Goal: Use online tool/utility: Utilize a website feature to perform a specific function

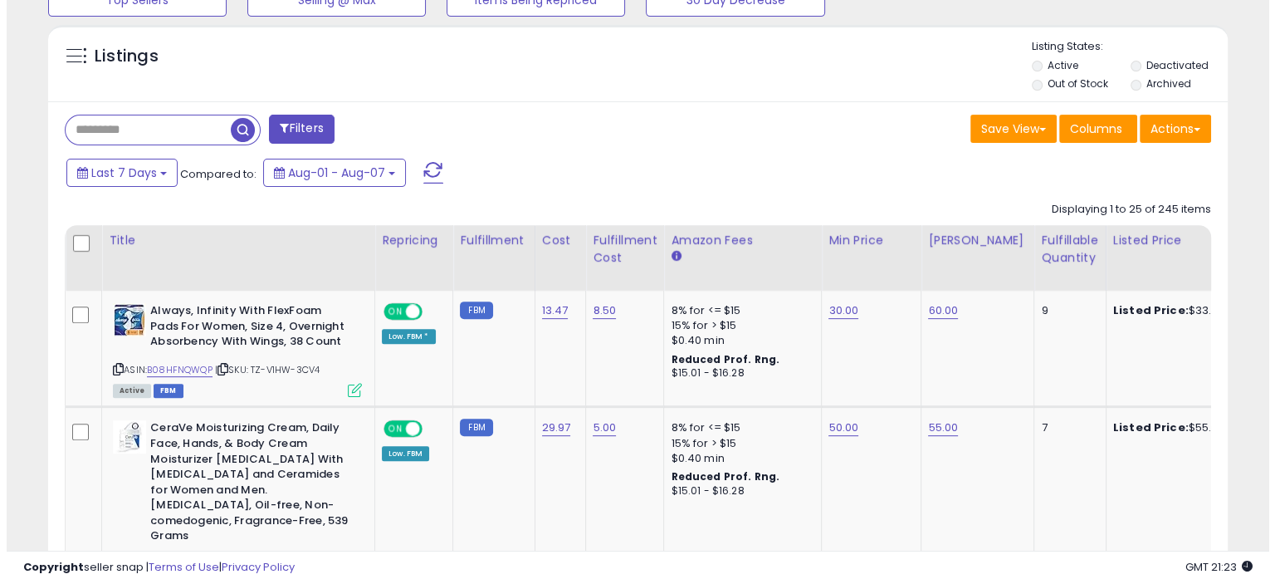
scroll to position [332, 0]
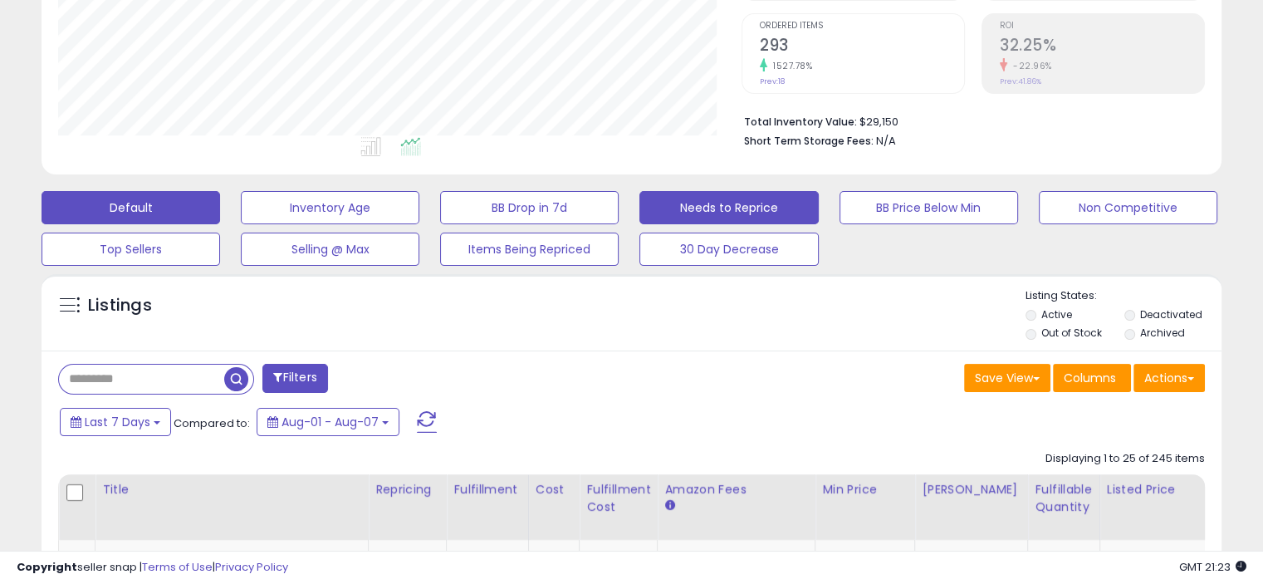
click at [419, 216] on button "Needs to Reprice" at bounding box center [330, 207] width 179 height 33
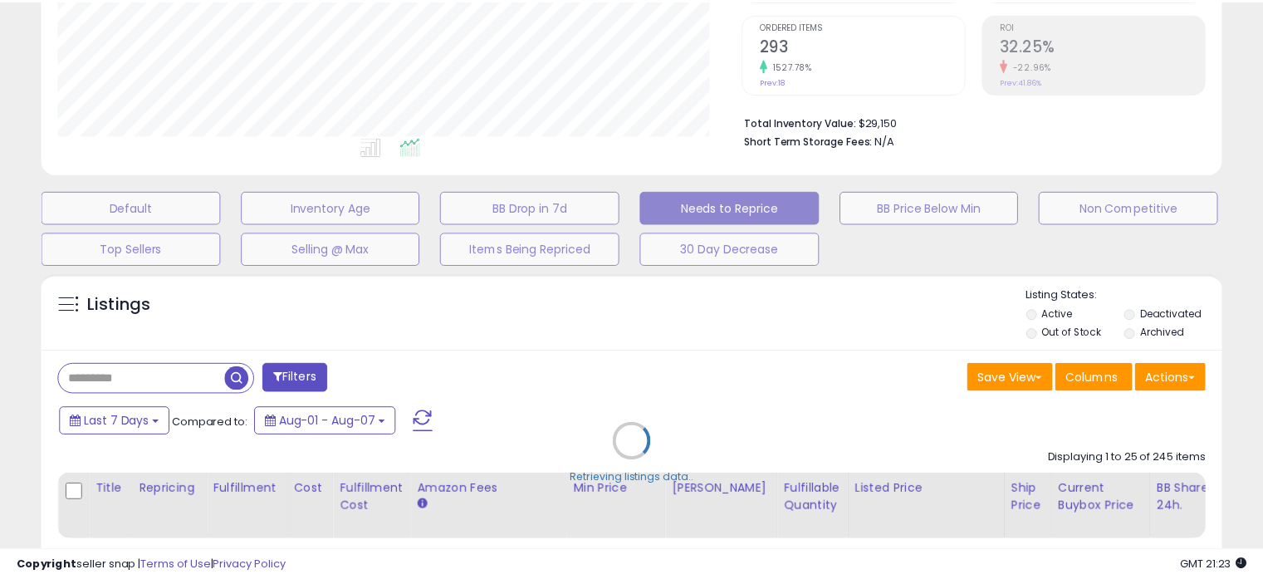
scroll to position [340, 691]
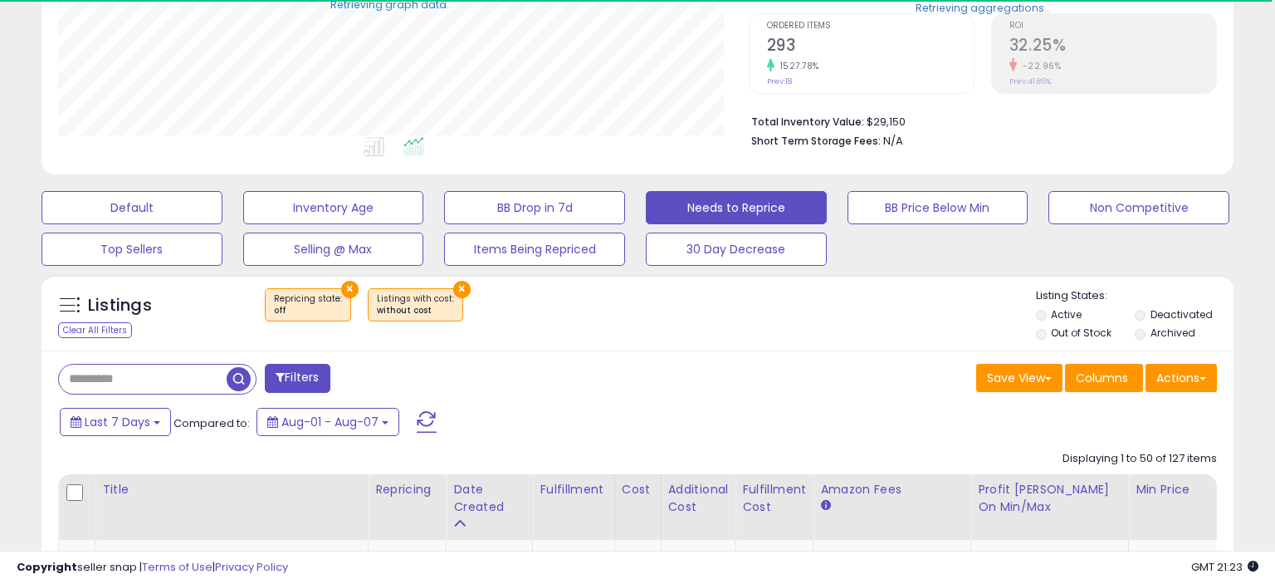
select select "**"
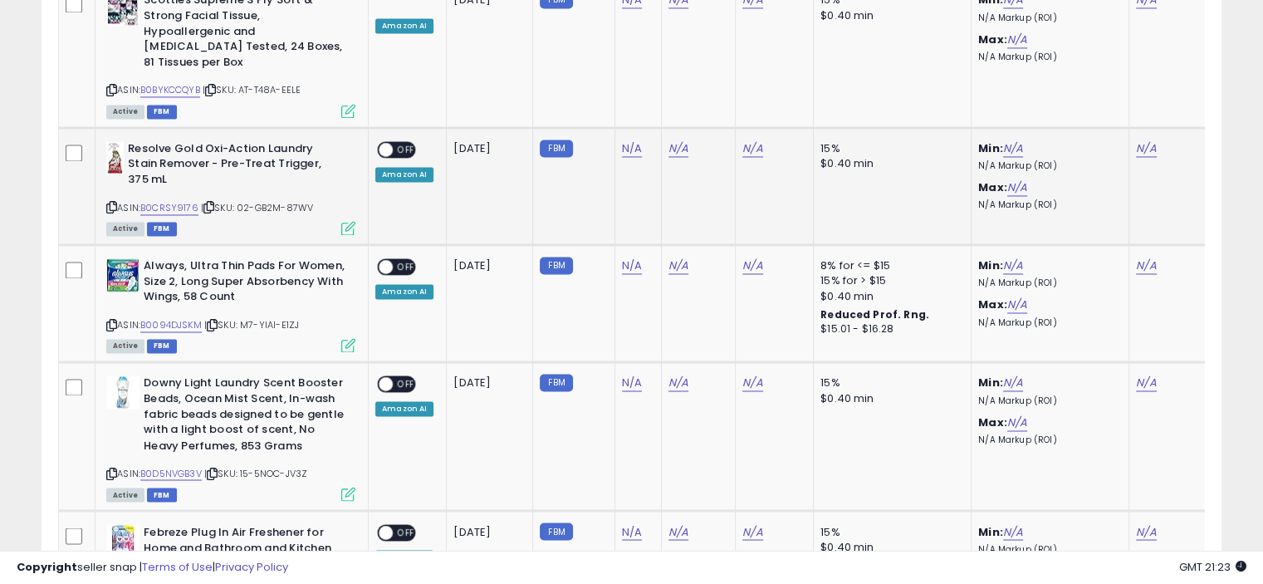
scroll to position [2574, 0]
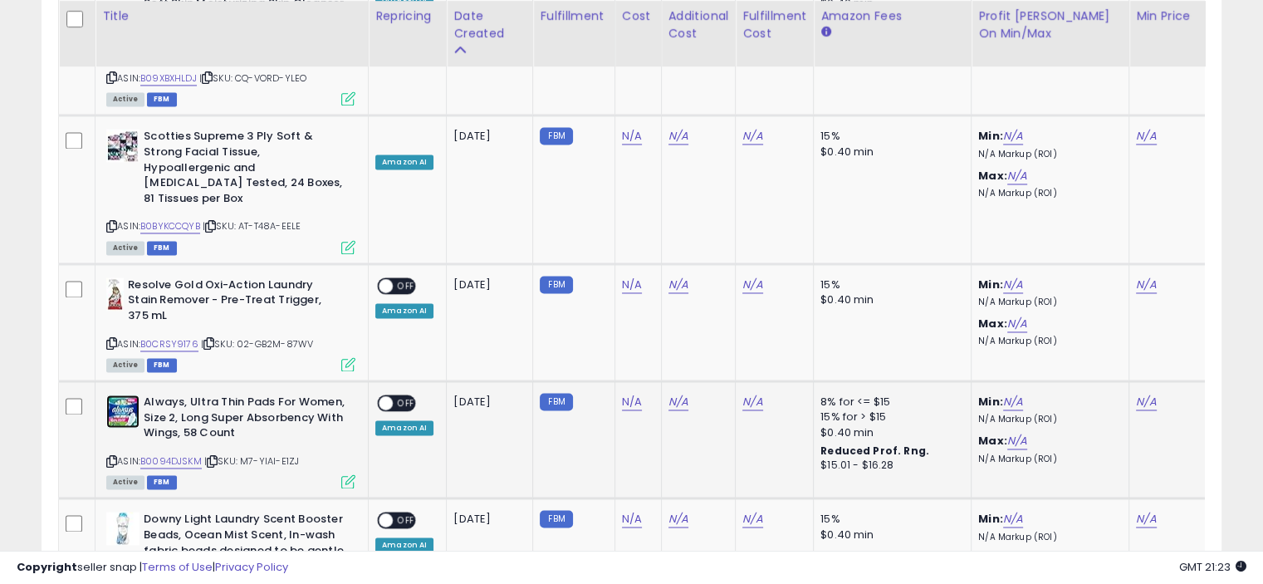
click at [120, 394] on img at bounding box center [122, 410] width 33 height 33
click at [133, 511] on img at bounding box center [122, 527] width 33 height 33
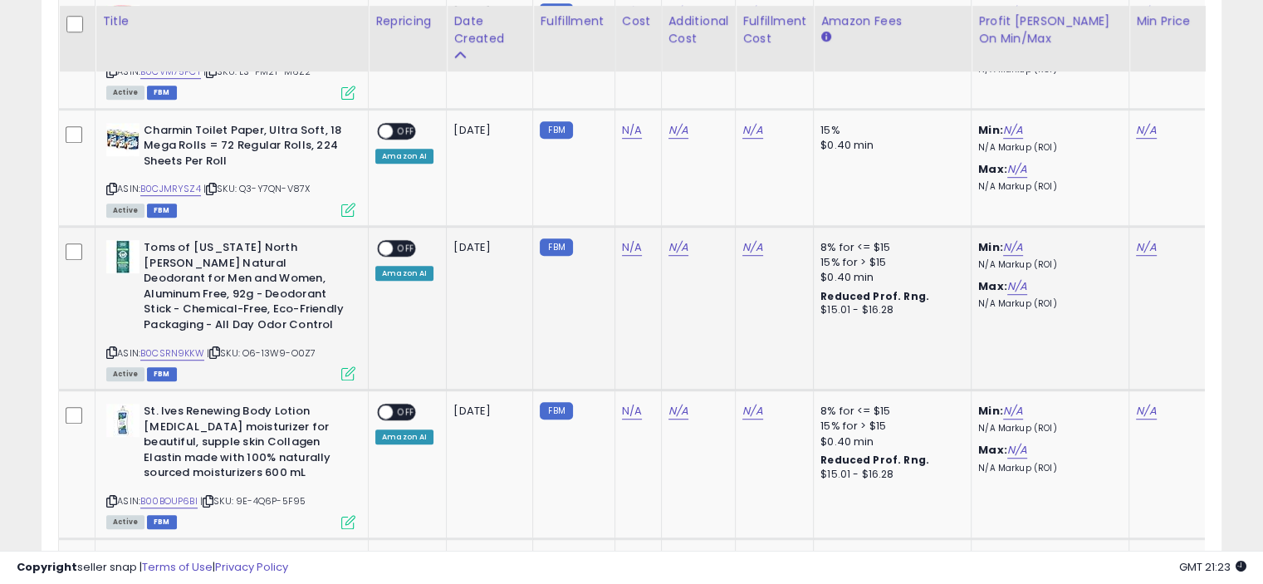
scroll to position [1162, 0]
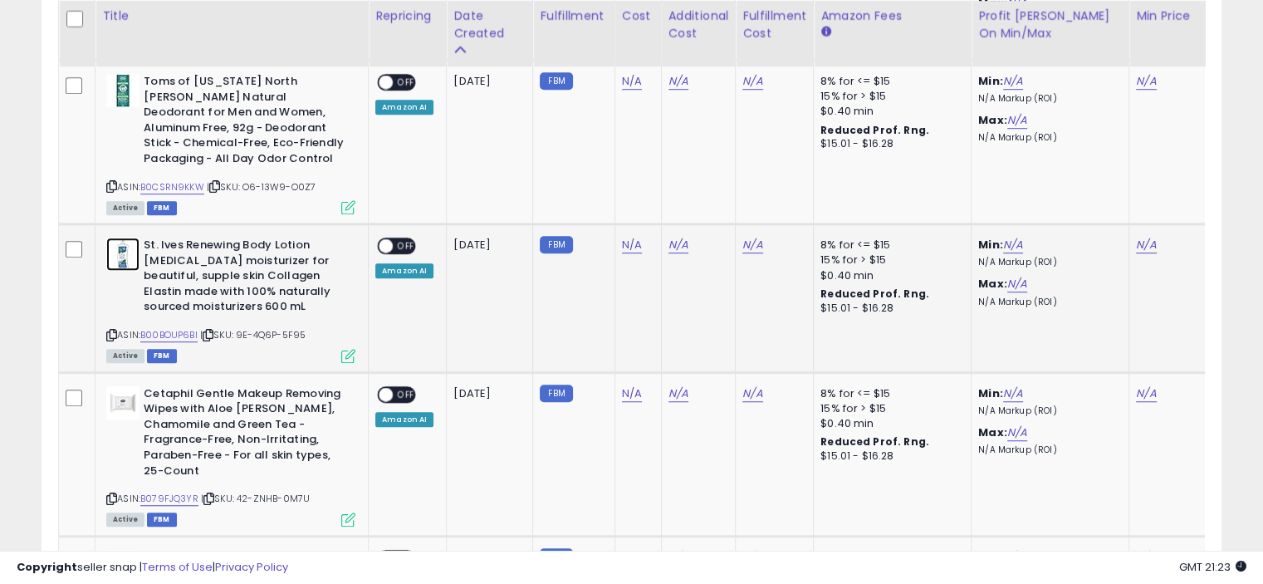
click at [125, 243] on img at bounding box center [122, 253] width 33 height 33
click at [578, 249] on td "FBM" at bounding box center [573, 298] width 81 height 148
click at [402, 240] on span "OFF" at bounding box center [406, 246] width 27 height 14
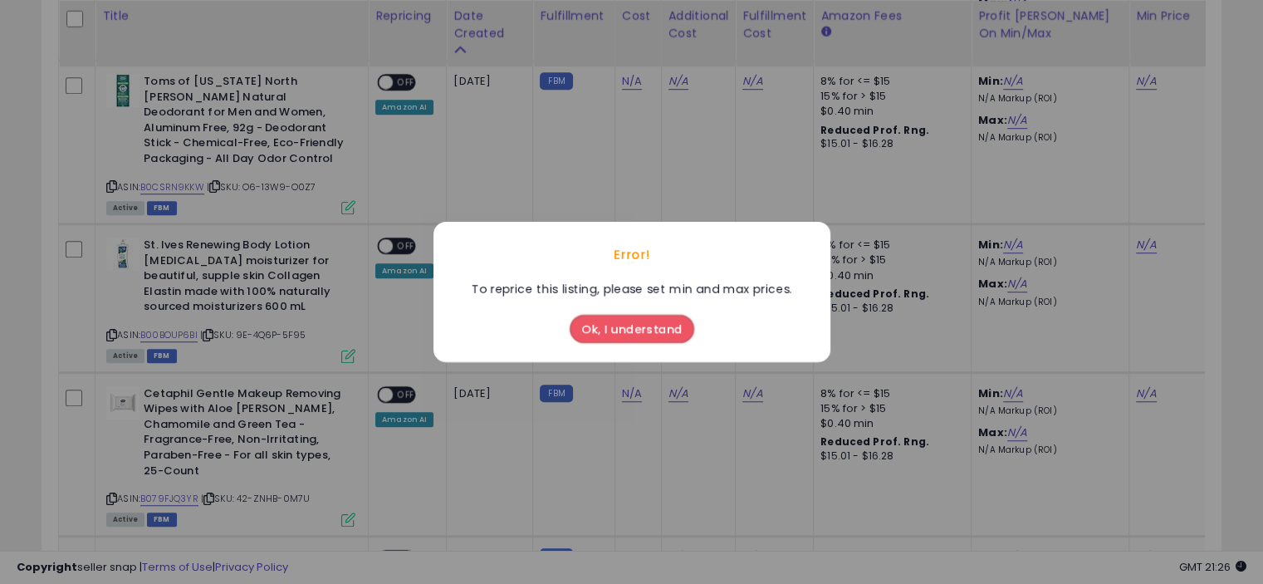
click at [401, 240] on div "Error! To reprice this listing, please set min and max prices. Ok, I understand" at bounding box center [631, 292] width 1263 height 584
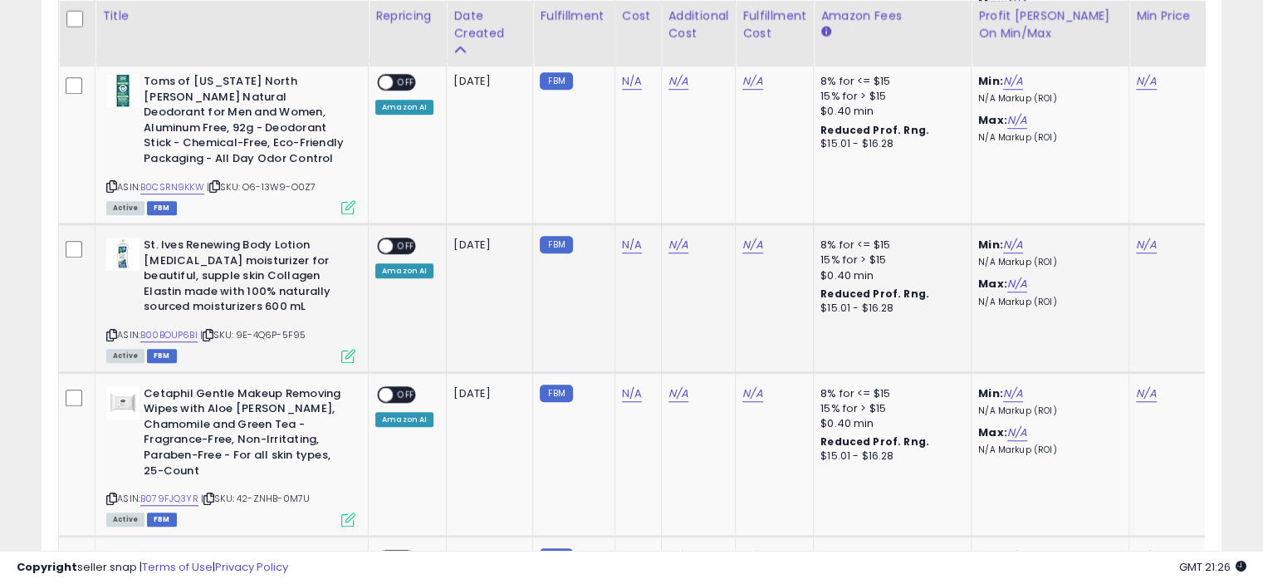
click at [390, 240] on span at bounding box center [386, 246] width 14 height 14
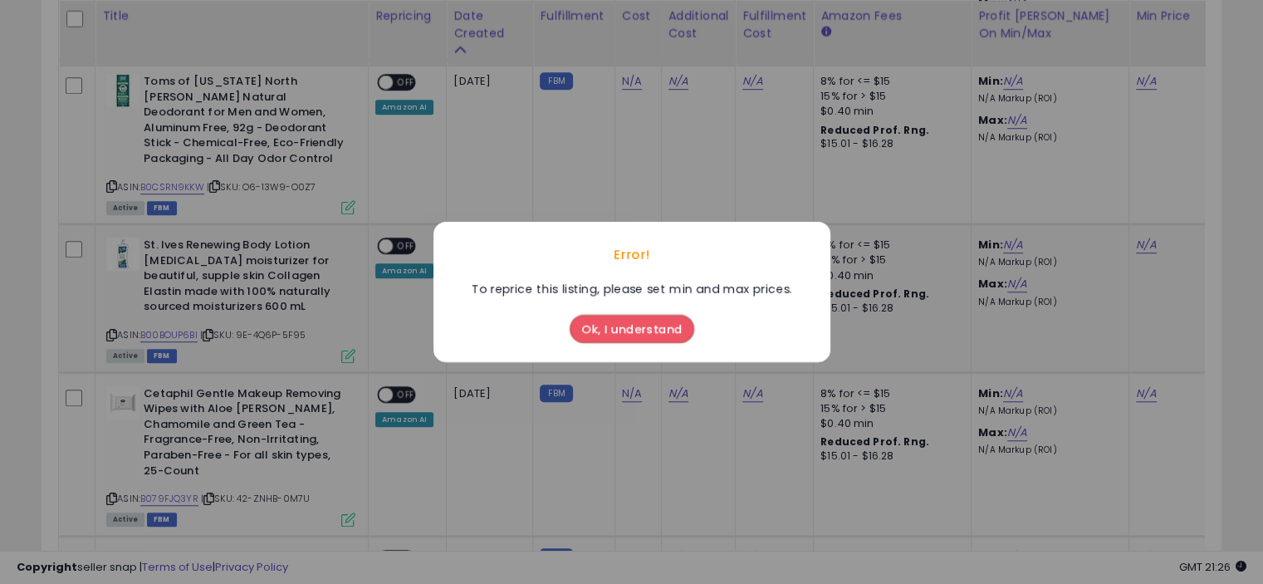
click at [390, 240] on div "Error! To reprice this listing, please set min and max prices. Ok, I understand" at bounding box center [631, 292] width 1263 height 584
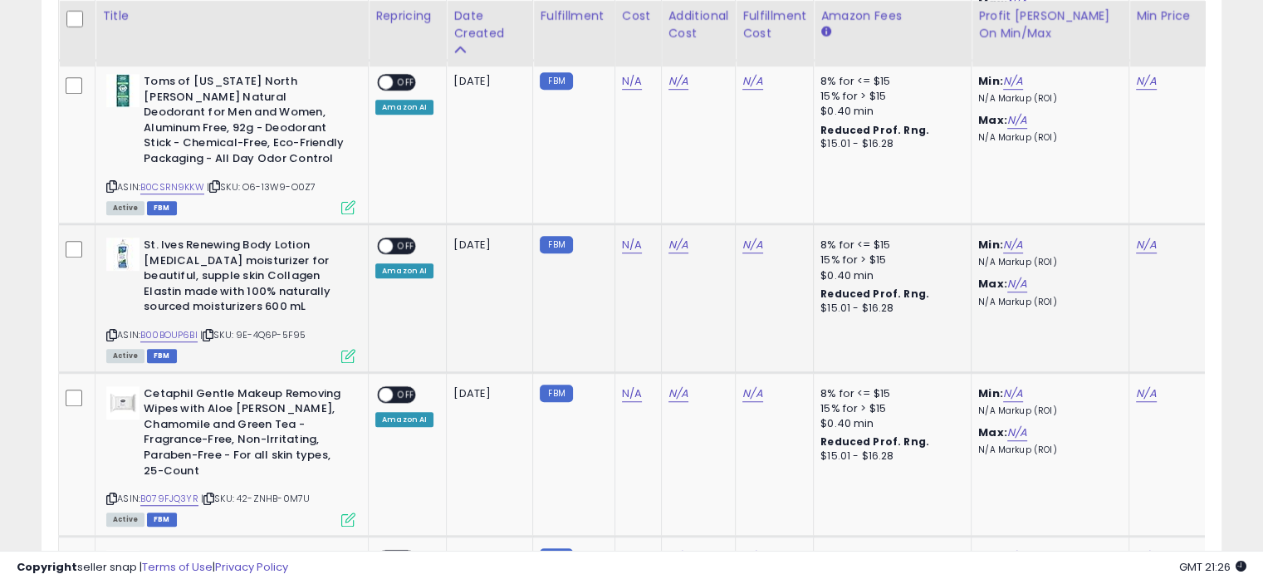
click at [390, 240] on span at bounding box center [386, 246] width 14 height 14
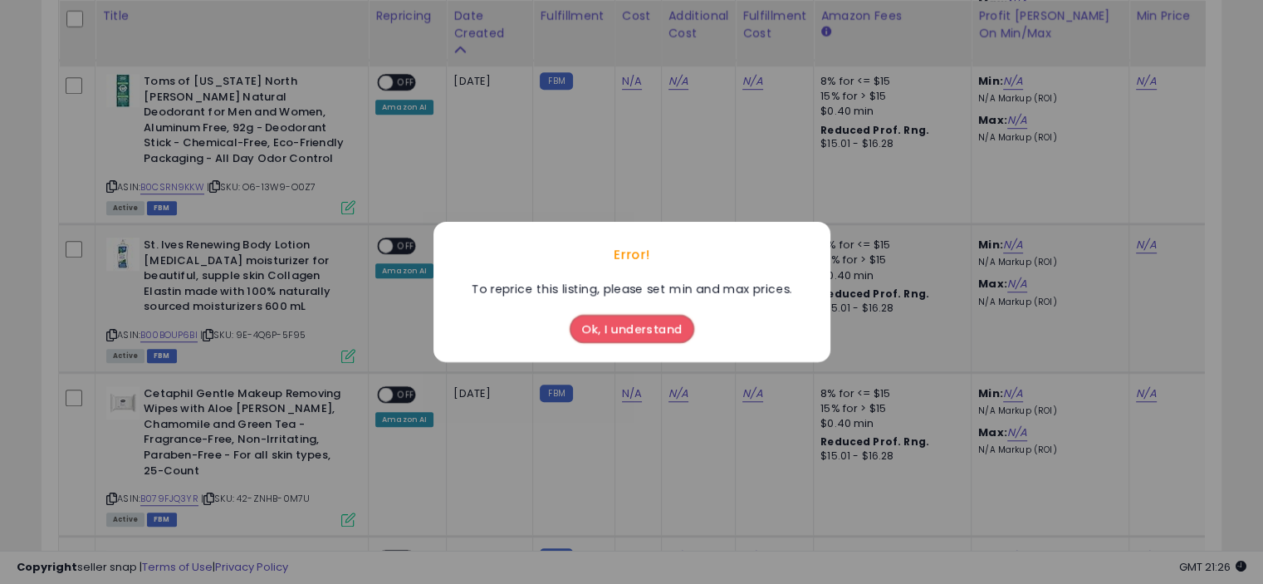
click at [390, 240] on div "Error! To reprice this listing, please set min and max prices. Ok, I understand" at bounding box center [631, 292] width 1263 height 584
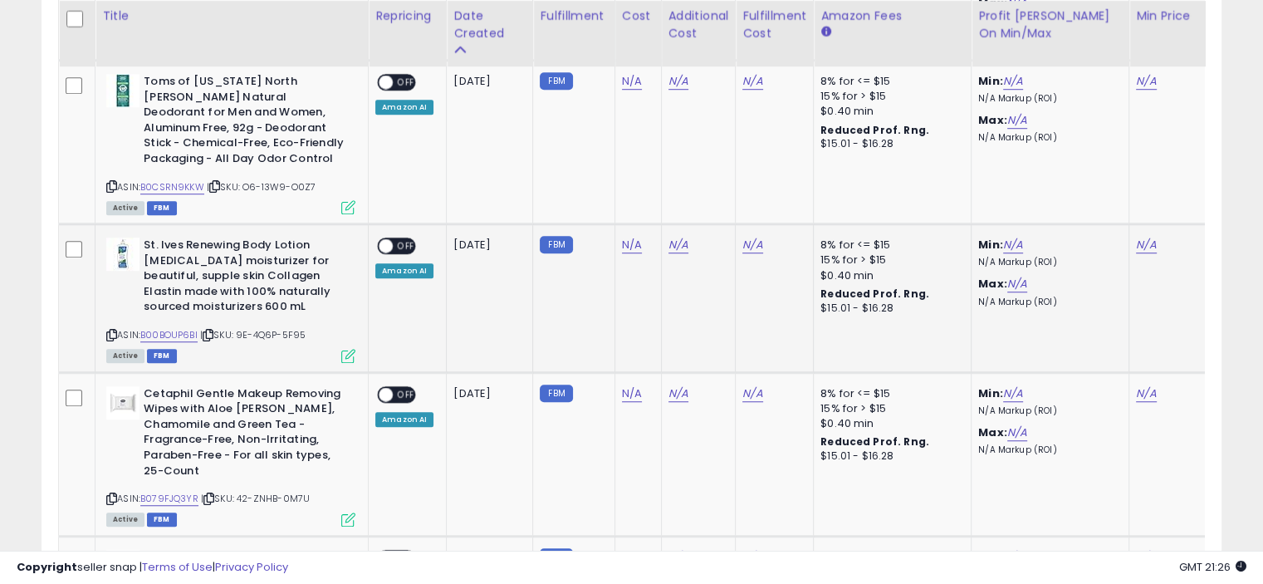
click at [390, 240] on span at bounding box center [386, 246] width 14 height 14
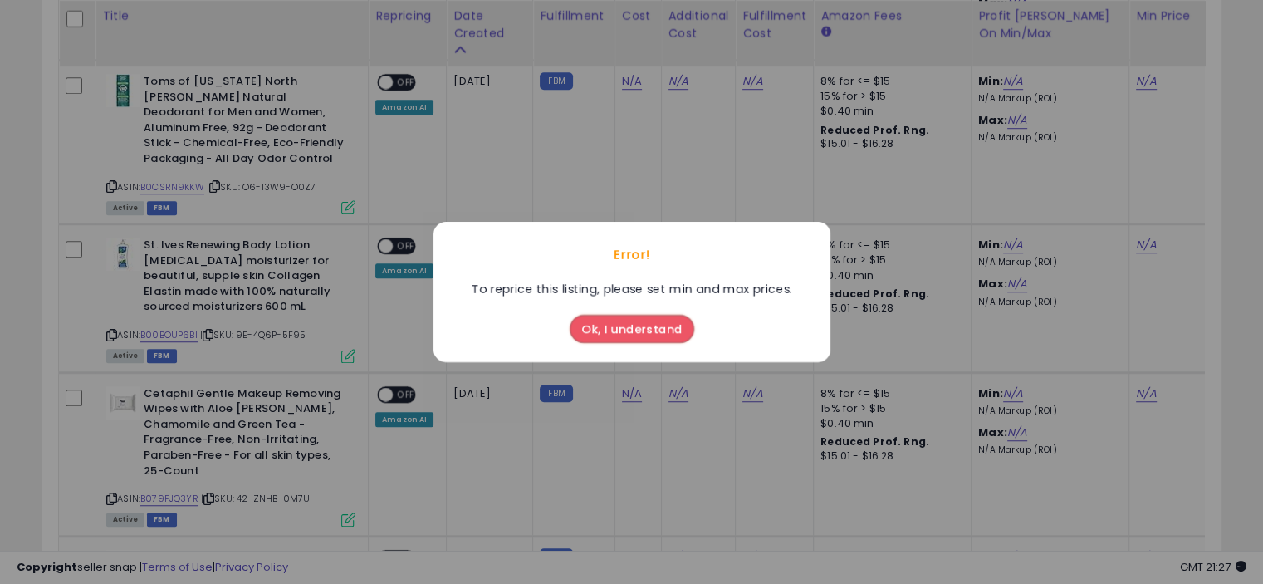
click at [384, 240] on div "Error! To reprice this listing, please set min and max prices. Ok, I understand" at bounding box center [631, 292] width 1263 height 584
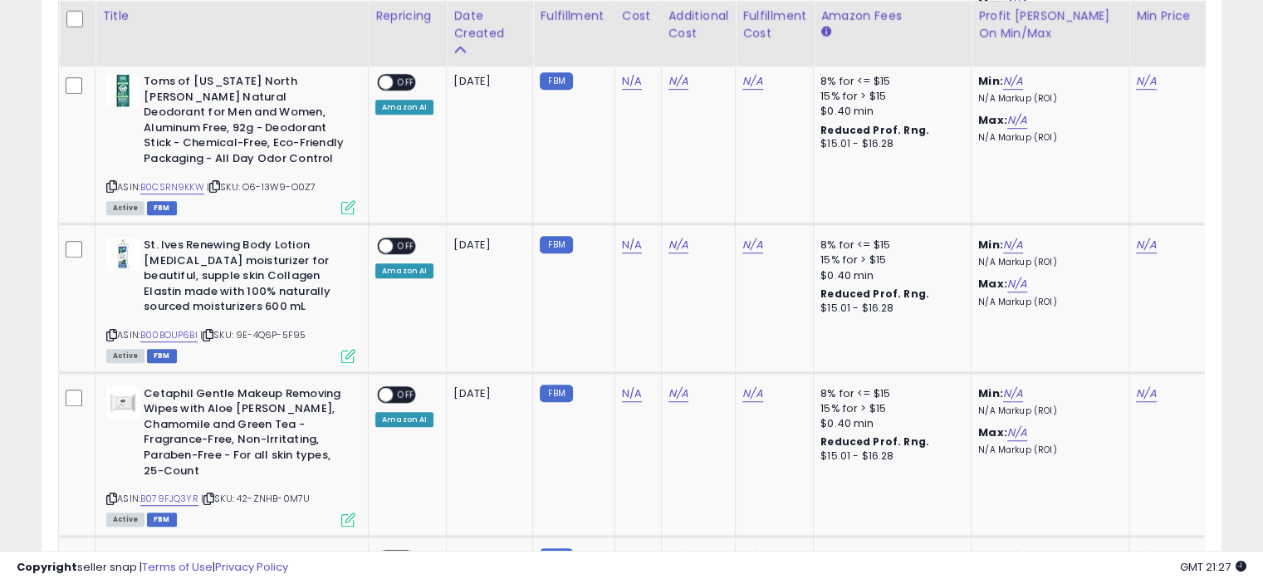
click at [384, 240] on span at bounding box center [386, 246] width 14 height 14
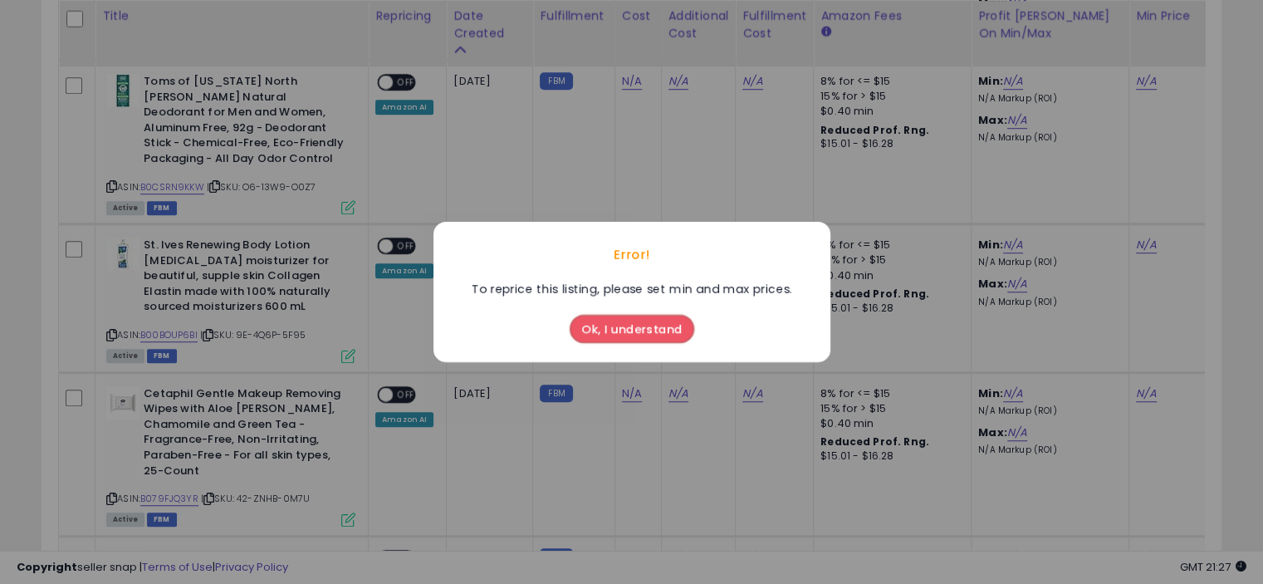
click at [384, 240] on div "Error! To reprice this listing, please set min and max prices. Ok, I understand" at bounding box center [631, 292] width 1263 height 584
